Goal: Transaction & Acquisition: Purchase product/service

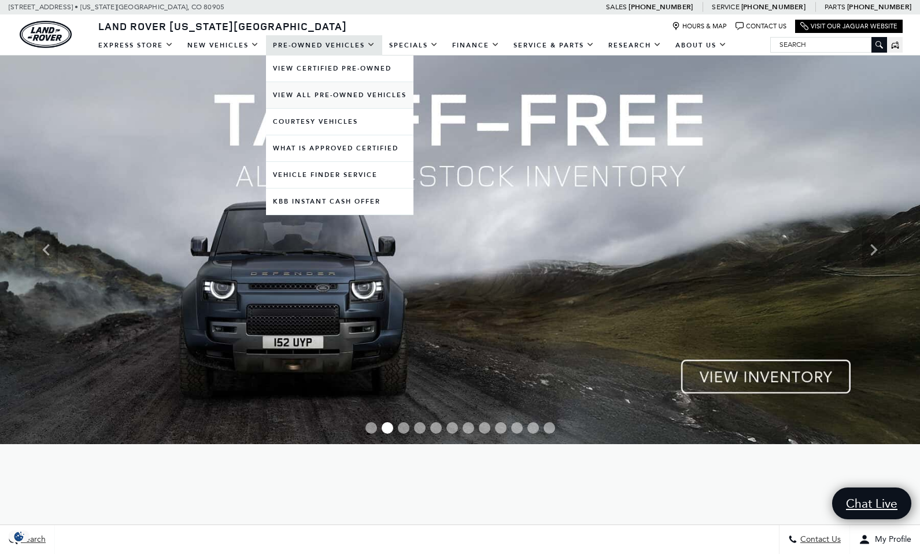
click at [351, 96] on link "View All Pre-Owned Vehicles" at bounding box center [340, 95] width 148 height 26
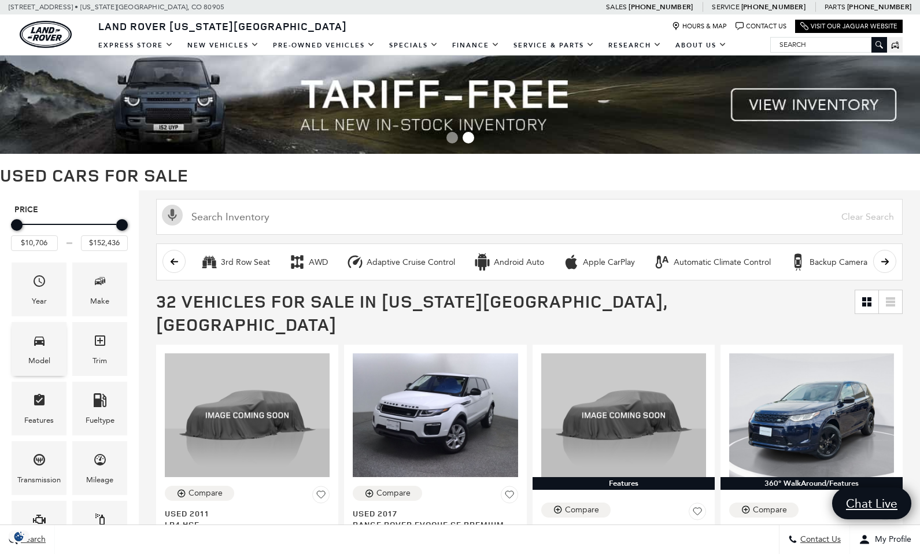
click at [40, 345] on icon "Model" at bounding box center [39, 341] width 14 height 14
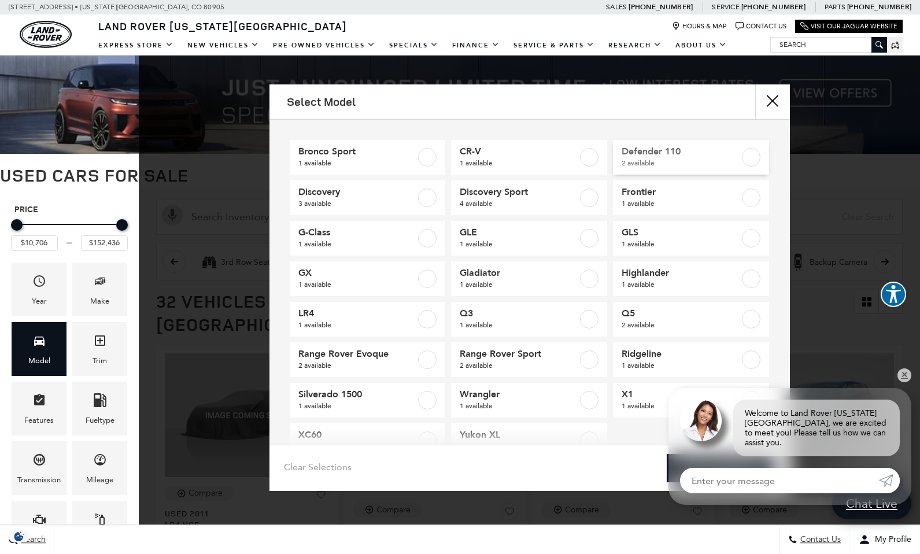
click at [655, 155] on span "Defender 110" at bounding box center [681, 152] width 118 height 12
type input "$41,776"
type input "$58,835"
checkbox input "true"
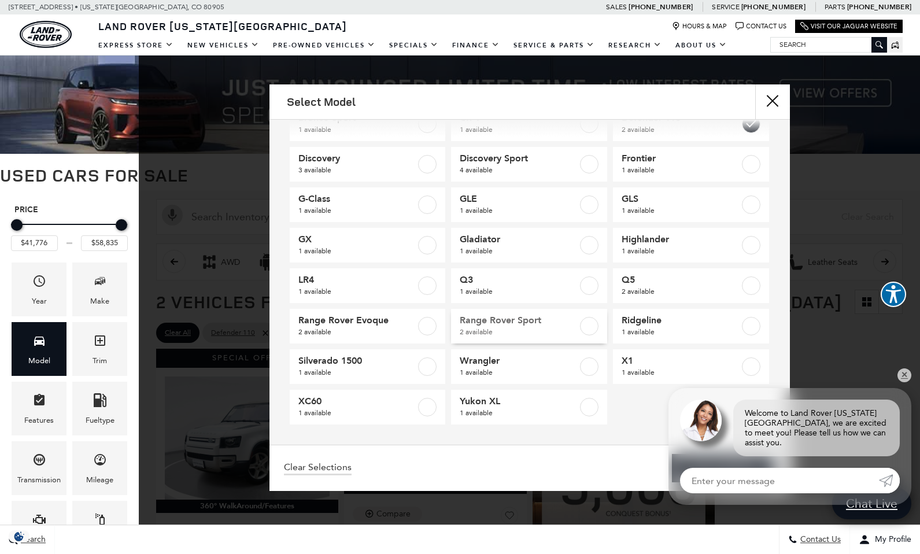
scroll to position [34, 0]
click at [907, 382] on link "✕" at bounding box center [905, 376] width 14 height 14
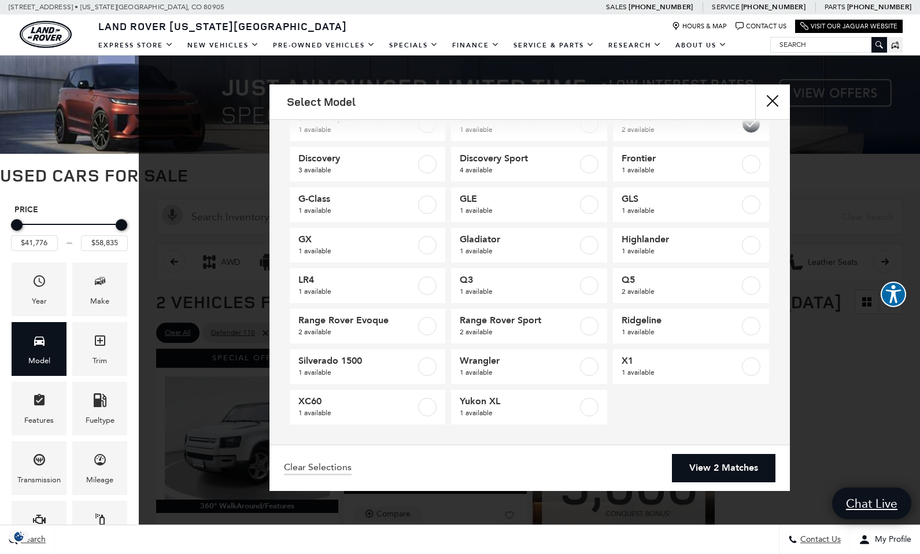
click at [738, 467] on link "View 2 Matches" at bounding box center [724, 468] width 104 height 28
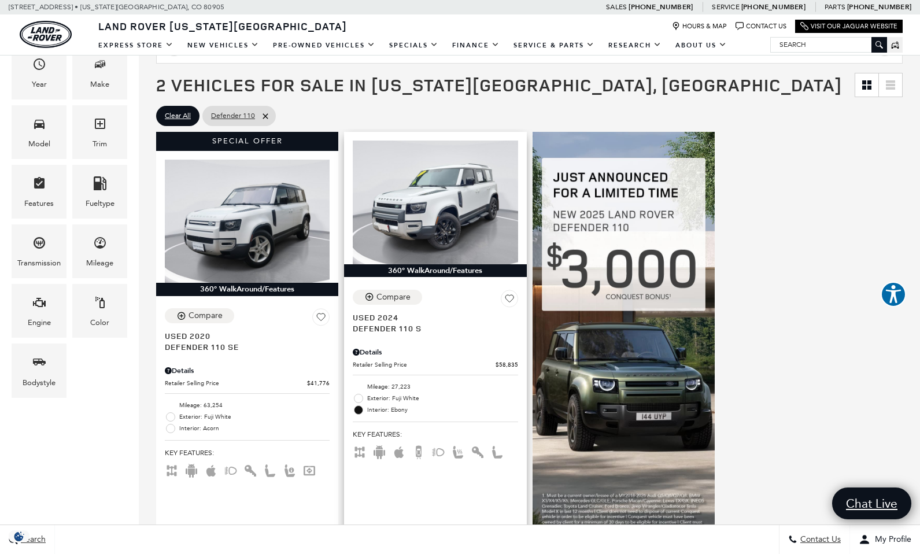
scroll to position [218, 0]
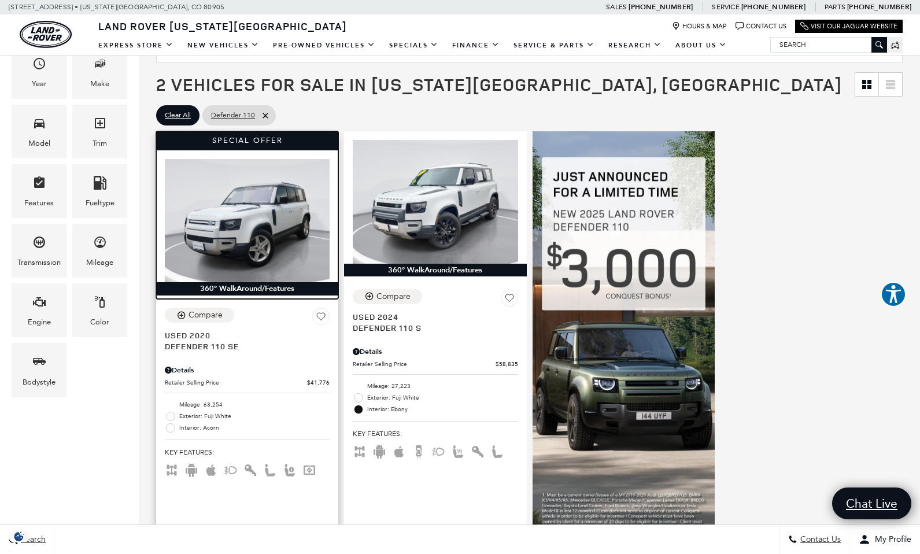
click at [241, 259] on img at bounding box center [247, 221] width 165 height 124
